Goal: Task Accomplishment & Management: Manage account settings

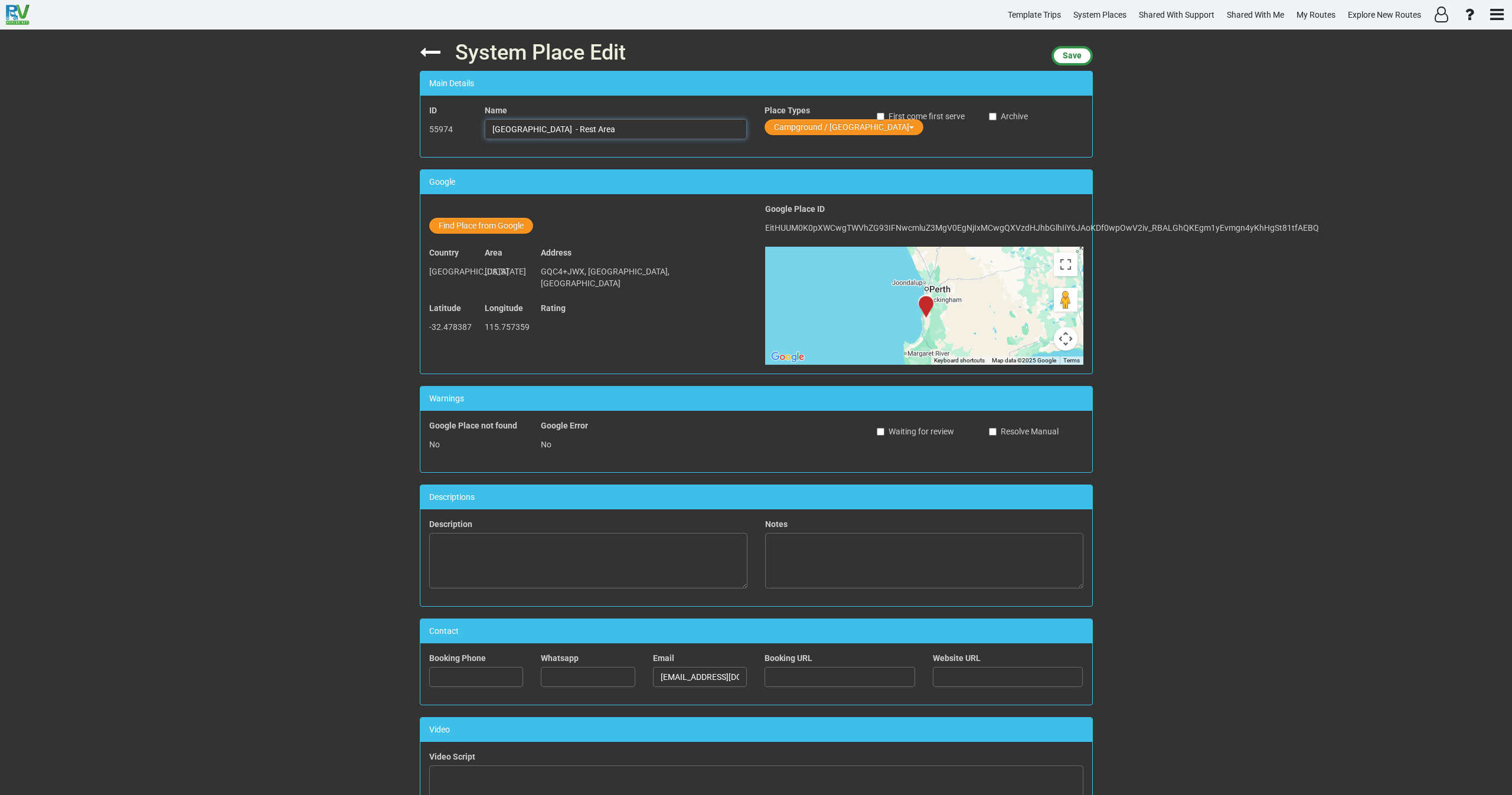
drag, startPoint x: 635, startPoint y: 127, endPoint x: 493, endPoint y: 116, distance: 142.4
click at [493, 116] on div "Name [GEOGRAPHIC_DATA] - Rest Area" at bounding box center [615, 122] width 262 height 35
click at [611, 129] on input "[GEOGRAPHIC_DATA] - Rest Area" at bounding box center [615, 129] width 262 height 20
click at [638, 131] on input "[GEOGRAPHIC_DATA] - Rest Area" at bounding box center [615, 129] width 262 height 20
drag, startPoint x: 548, startPoint y: 127, endPoint x: 424, endPoint y: 129, distance: 124.0
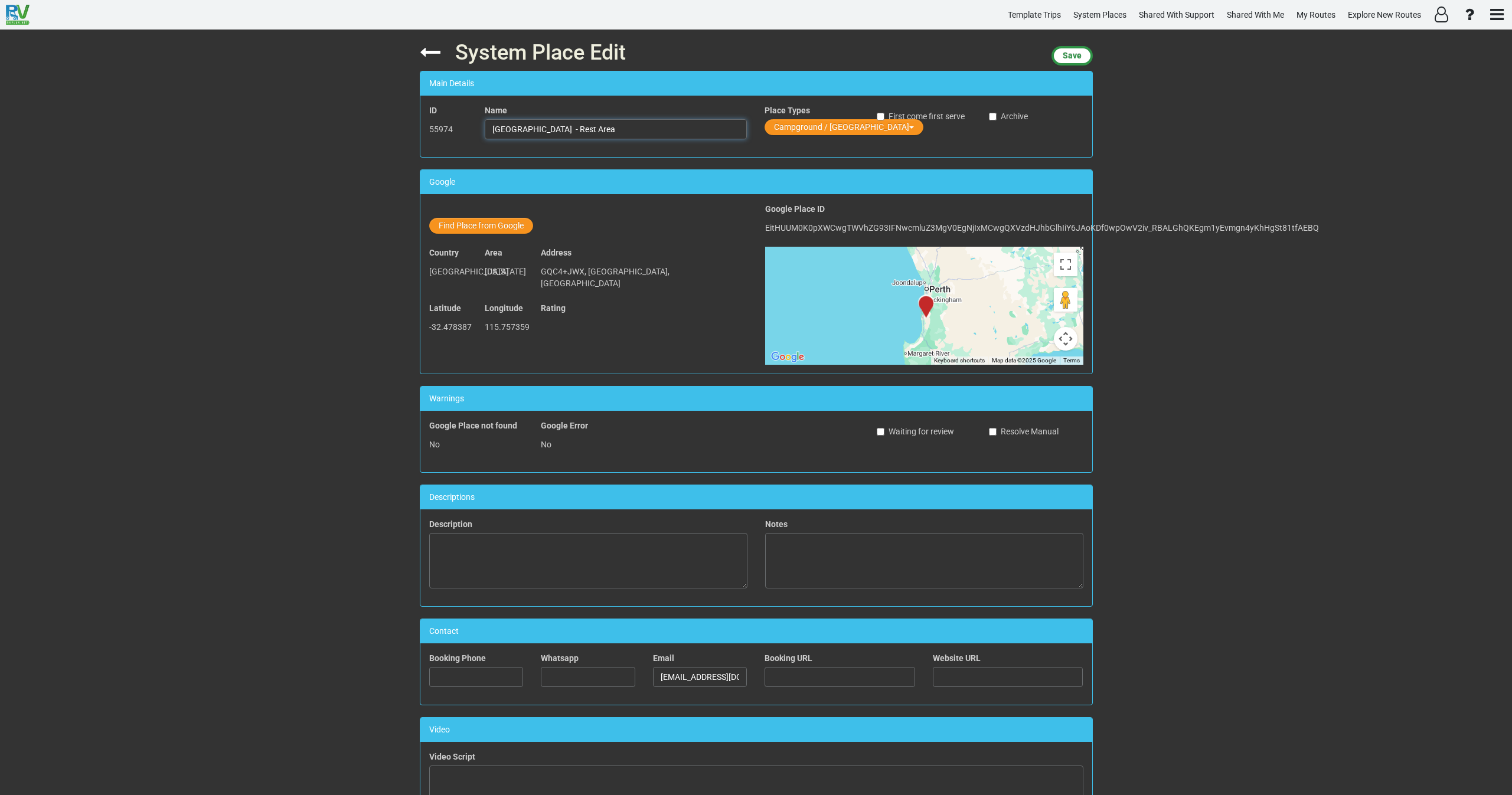
click at [429, 127] on div "ID 55974 Name [GEOGRAPHIC_DATA] - Rest Area Place Types Campground / [GEOGRAPHI…" at bounding box center [756, 126] width 672 height 44
click at [1321, 360] on div "System Place Edit Save Main Details ID 55974 Name [GEOGRAPHIC_DATA] - Rest Area…" at bounding box center [756, 412] width 1512 height 765
drag, startPoint x: 586, startPoint y: 122, endPoint x: 513, endPoint y: 123, distance: 73.0
click at [513, 123] on input "[GEOGRAPHIC_DATA] - Rest Area" at bounding box center [615, 129] width 262 height 20
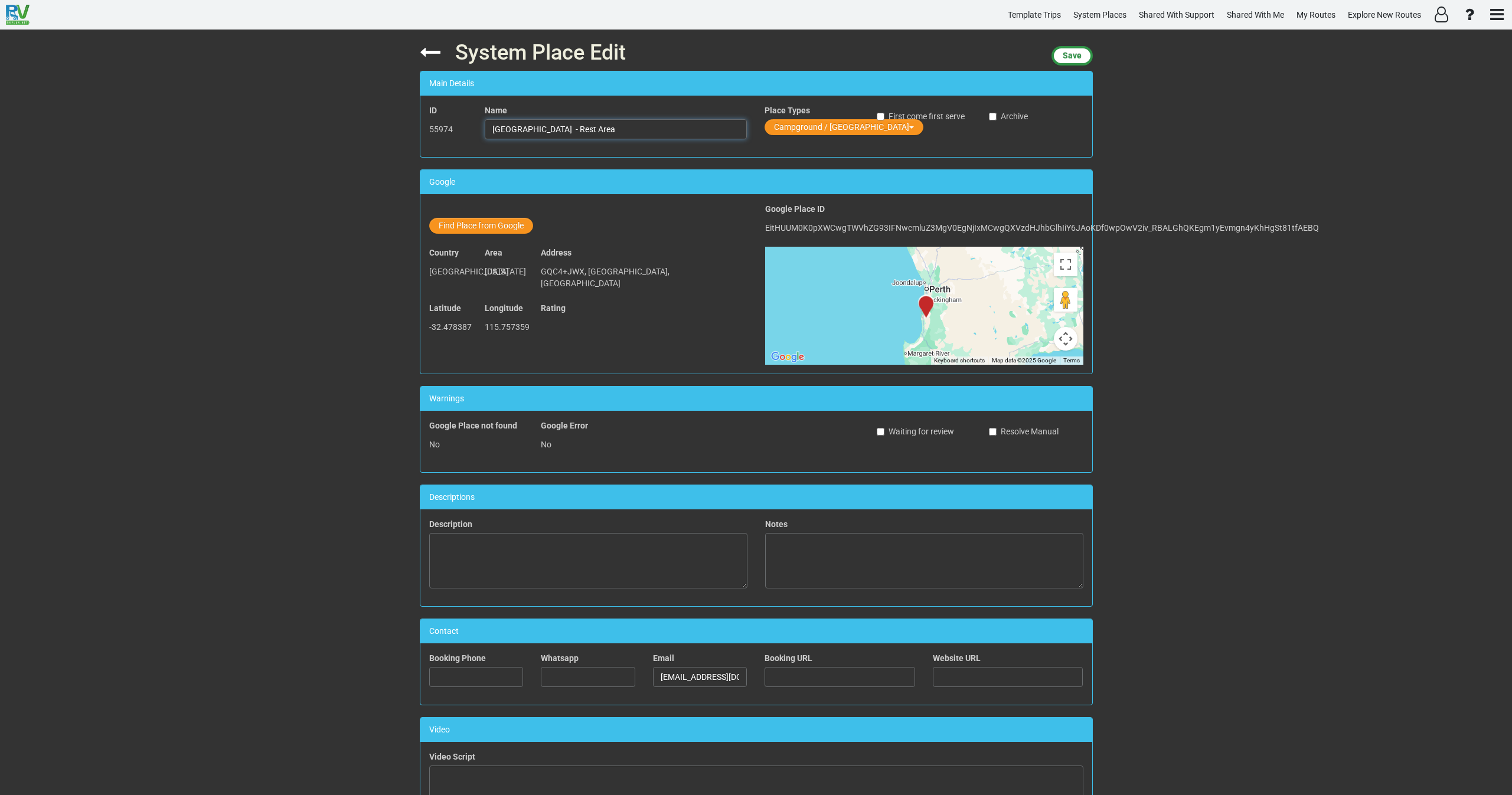
click at [513, 123] on input "[GEOGRAPHIC_DATA] - Rest Area" at bounding box center [615, 129] width 262 height 20
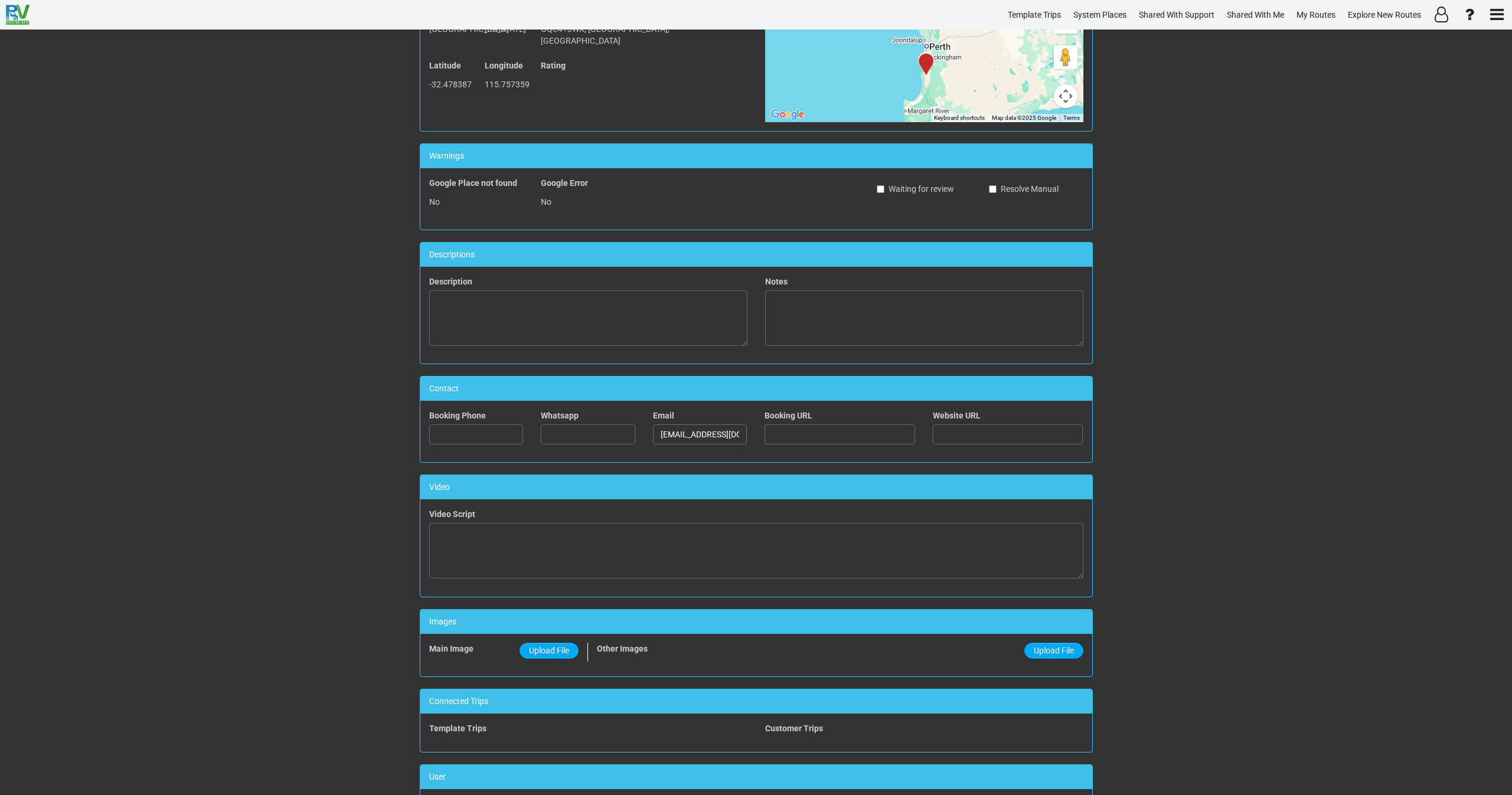
scroll to position [266, 0]
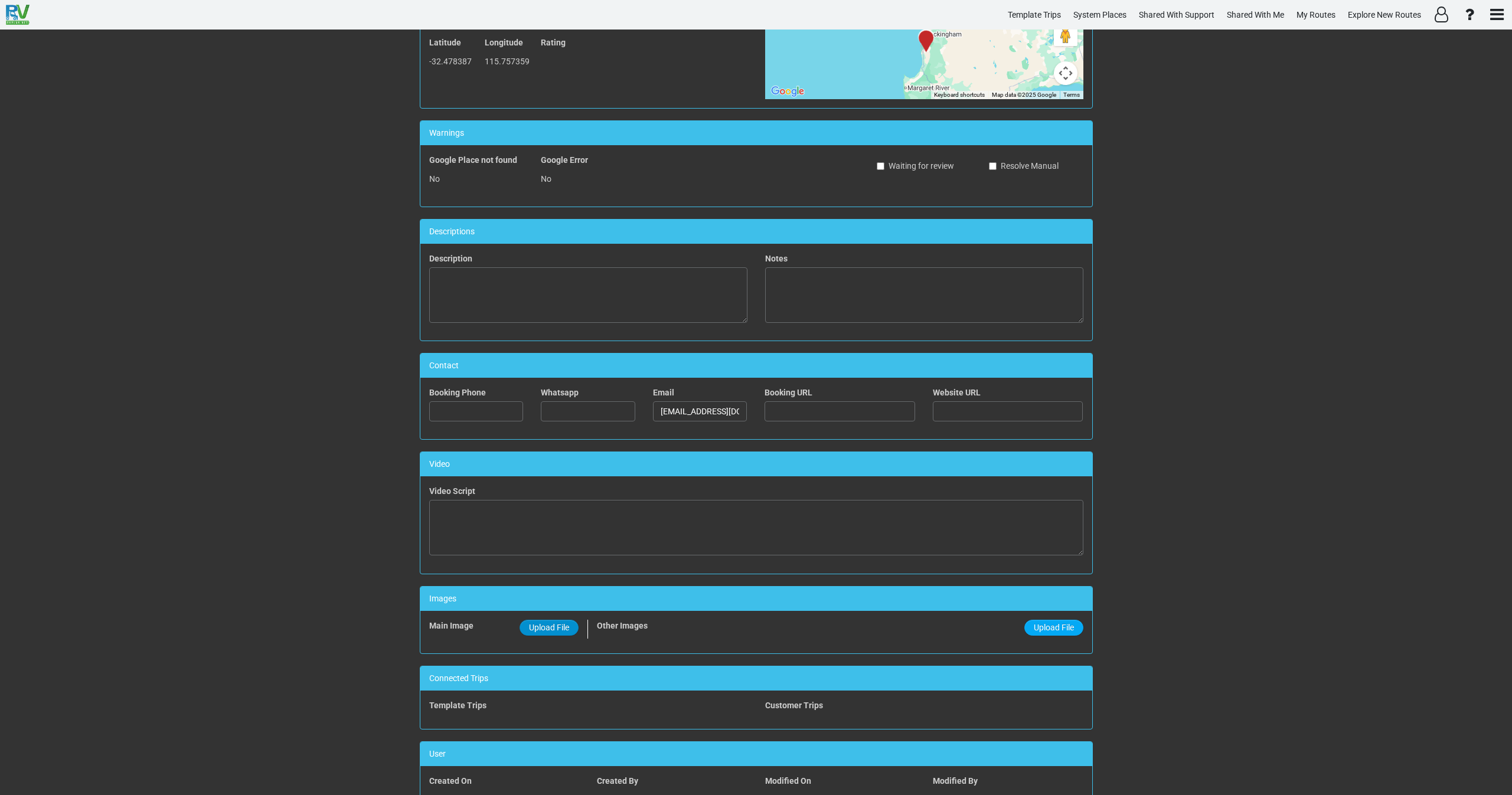
click at [555, 629] on span "Upload File" at bounding box center [549, 627] width 40 height 10
click at [0, 0] on input "Upload File" at bounding box center [0, 0] width 0 height 0
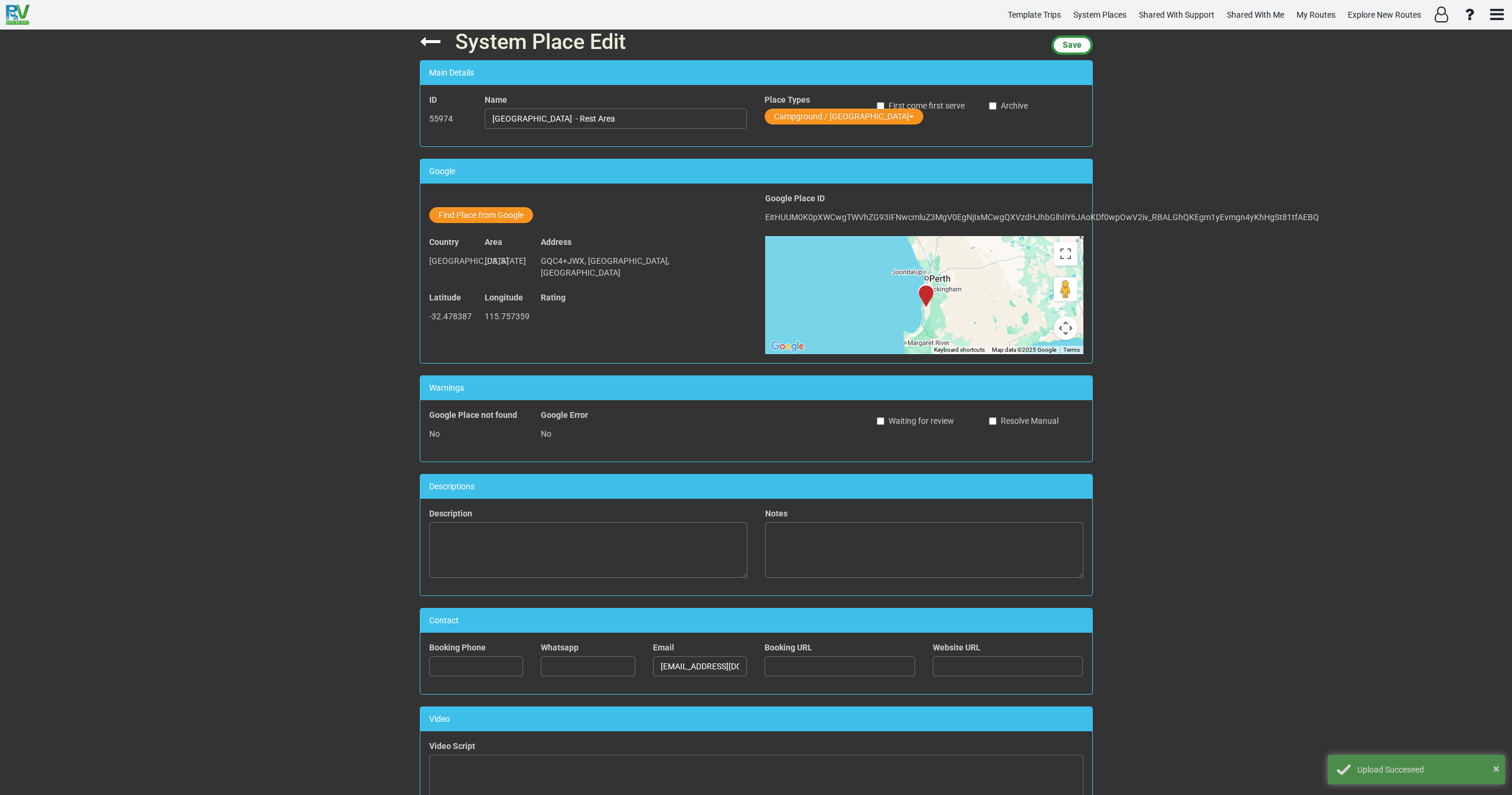
scroll to position [0, 0]
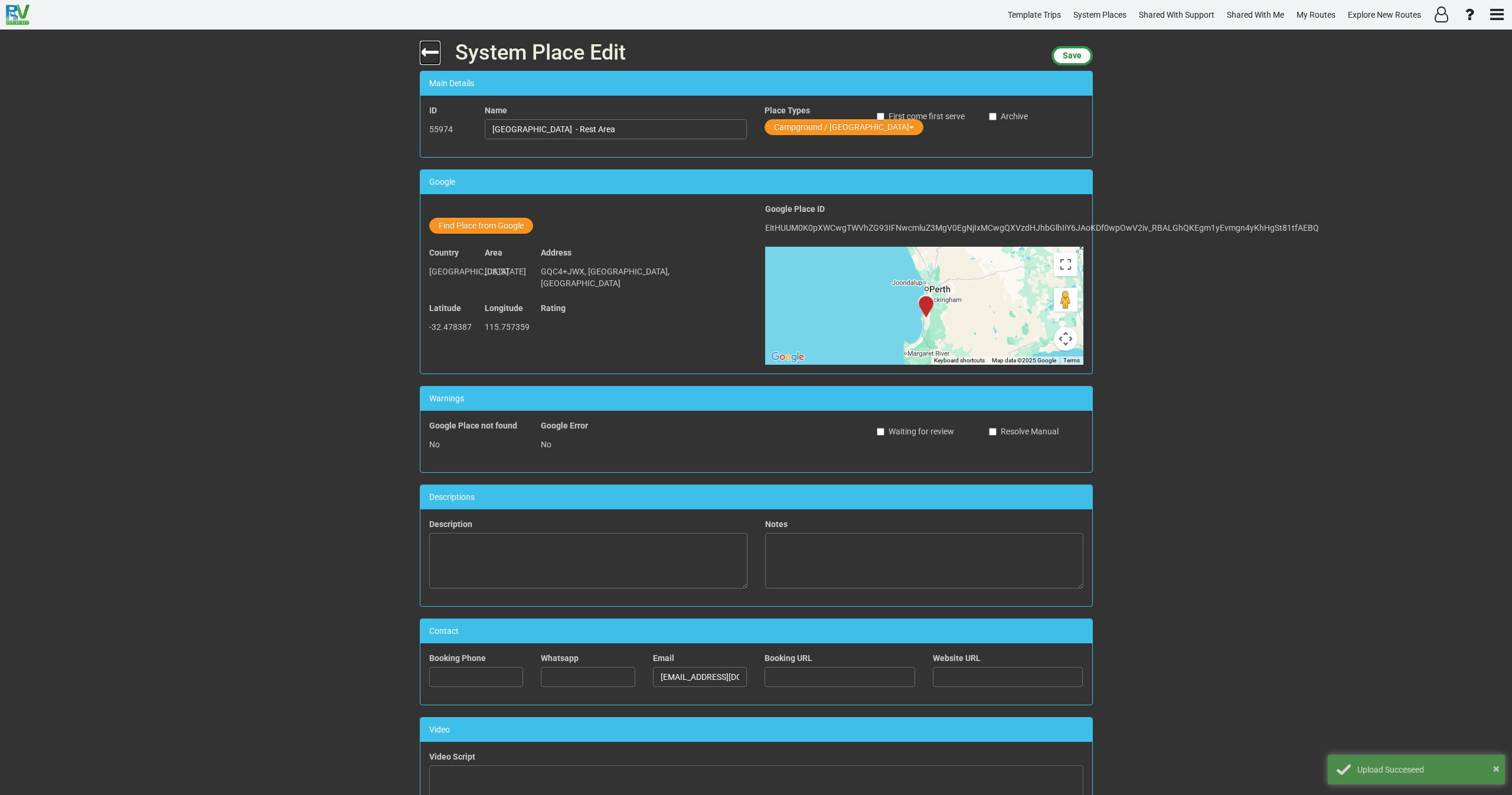
click at [423, 52] on icon at bounding box center [430, 52] width 21 height 21
